Goal: Check status: Check status

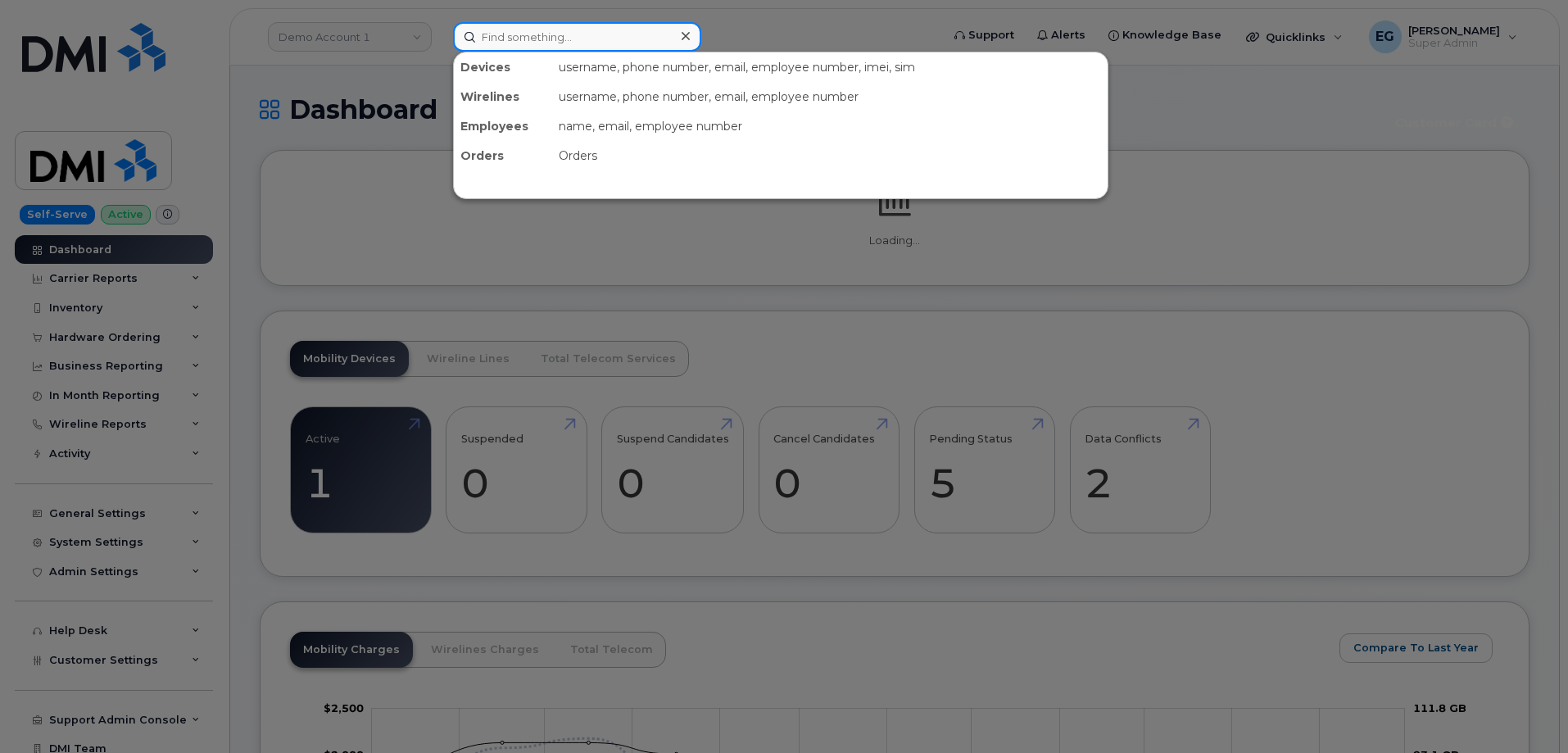
click at [509, 36] on input at bounding box center [577, 37] width 248 height 29
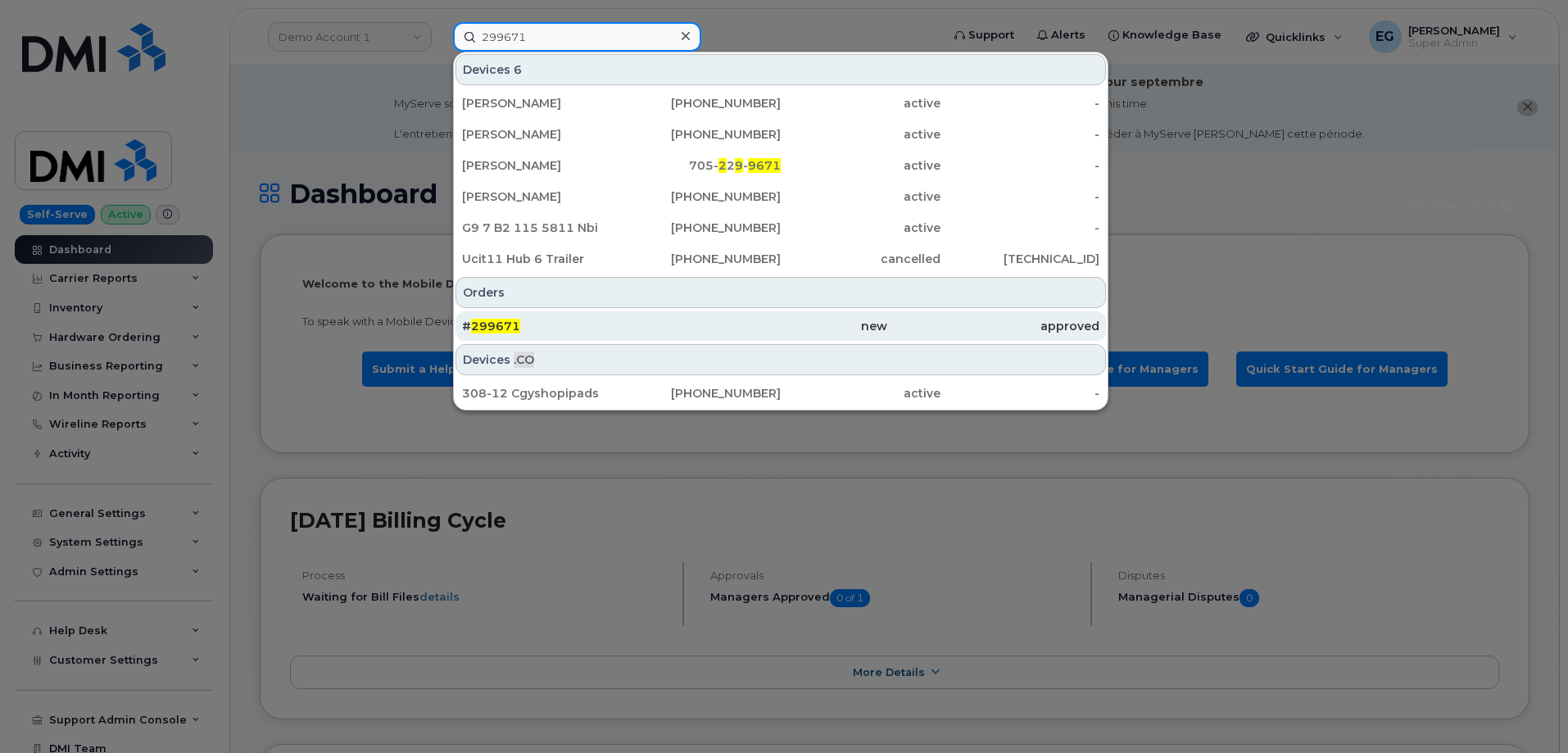
type input "299671"
click at [521, 325] on div "# 299671" at bounding box center [569, 325] width 212 height 16
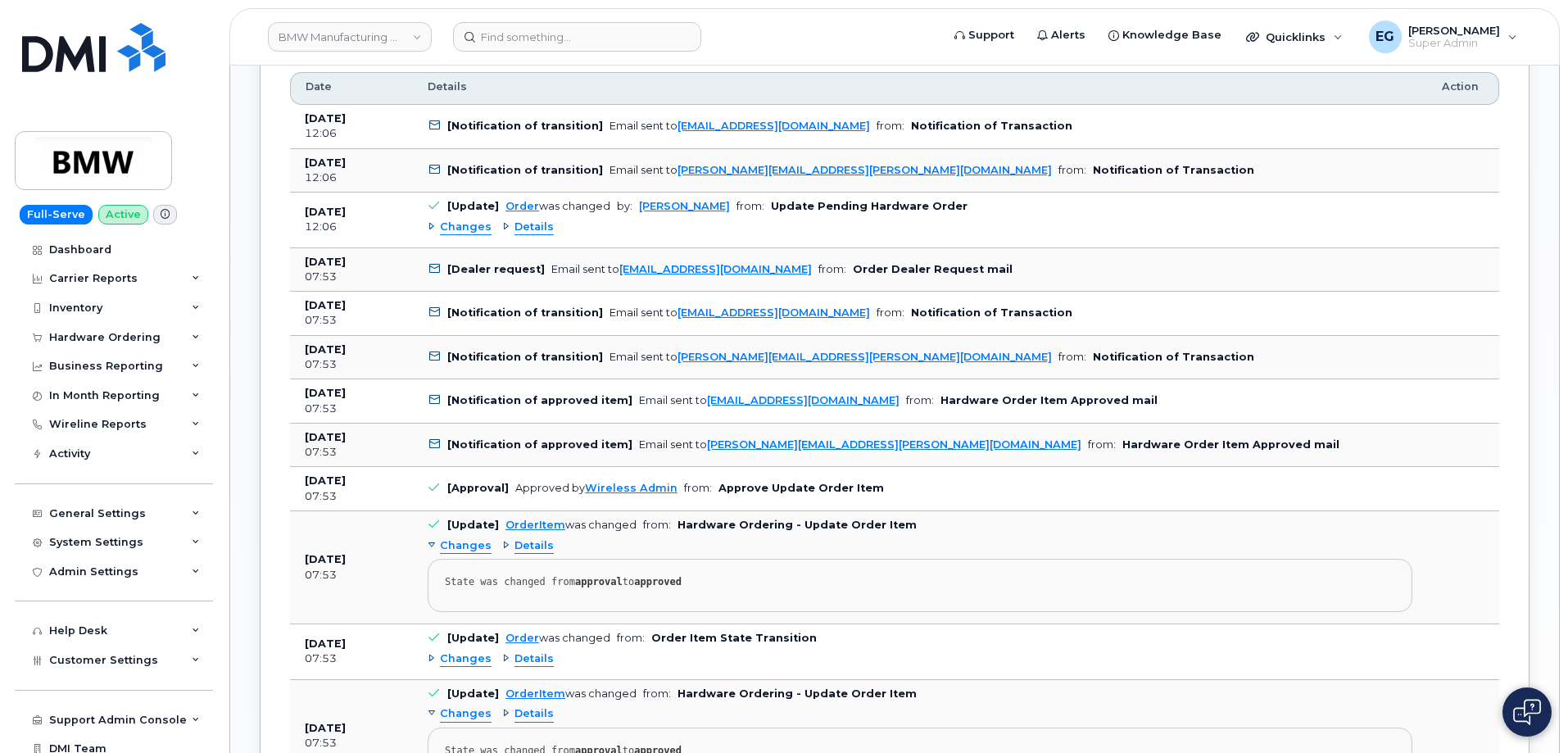
scroll to position [1159, 0]
